Goal: Information Seeking & Learning: Learn about a topic

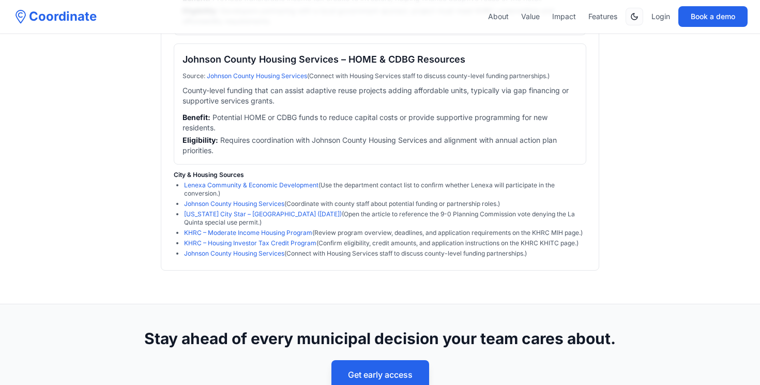
scroll to position [3331, 0]
